Goal: Check status: Check status

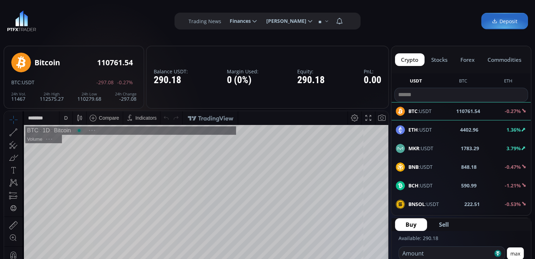
scroll to position [96, 0]
click at [251, 20] on span "Finances" at bounding box center [238, 21] width 26 height 14
click at [224, 20] on input "********" at bounding box center [224, 21] width 0 height 7
click at [246, 40] on link "Deposit" at bounding box center [243, 40] width 34 height 11
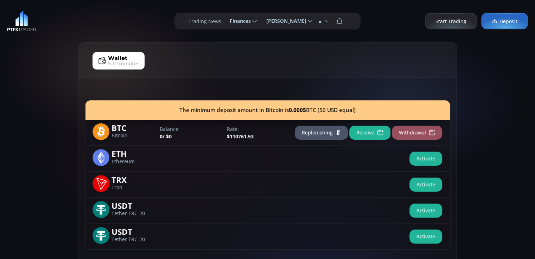
click at [248, 21] on span "Finances" at bounding box center [238, 21] width 26 height 14
click at [224, 21] on input "********" at bounding box center [224, 21] width 0 height 7
click at [242, 63] on link "History" at bounding box center [243, 65] width 34 height 11
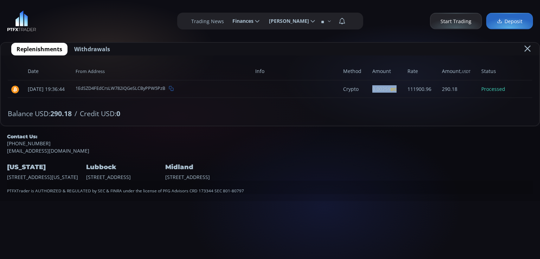
drag, startPoint x: 370, startPoint y: 89, endPoint x: 397, endPoint y: 88, distance: 27.4
click at [397, 88] on span "0.00259 BTC" at bounding box center [384, 90] width 35 height 18
copy span "0.00259 BTC"
drag, startPoint x: 457, startPoint y: 89, endPoint x: 442, endPoint y: 90, distance: 15.9
click at [442, 90] on span "290.18" at bounding box center [456, 90] width 39 height 18
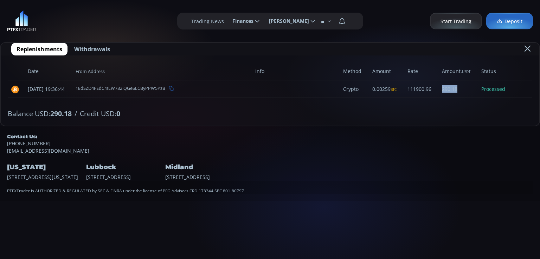
copy span "290.18"
